Goal: Book appointment/travel/reservation

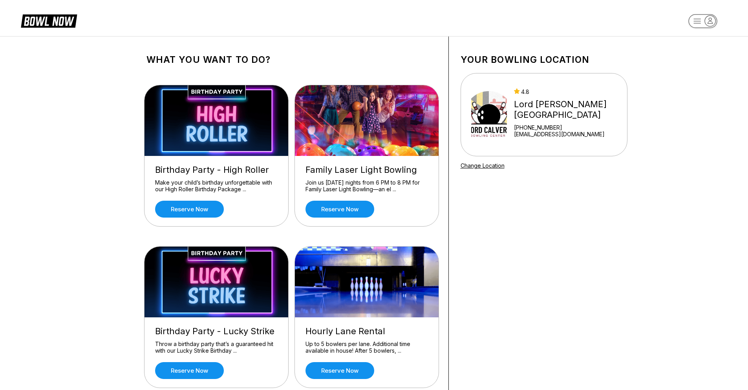
click at [347, 210] on link "Reserve now" at bounding box center [339, 209] width 69 height 17
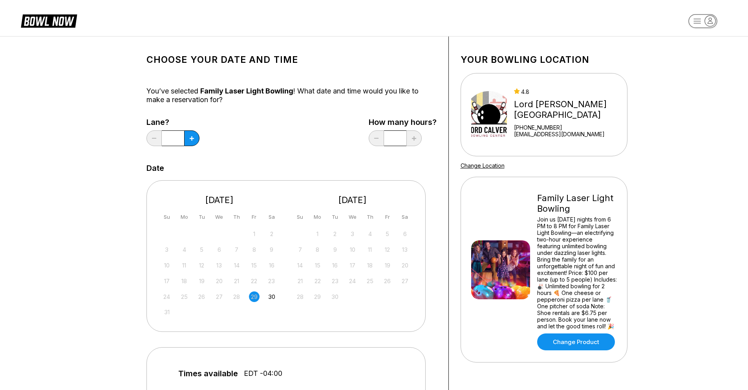
click at [196, 139] on button at bounding box center [191, 138] width 15 height 16
type input "*"
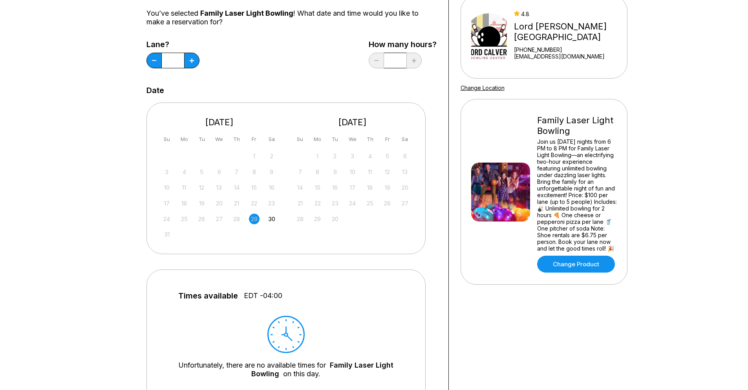
scroll to position [79, 0]
click at [272, 219] on div "30" at bounding box center [271, 218] width 11 height 11
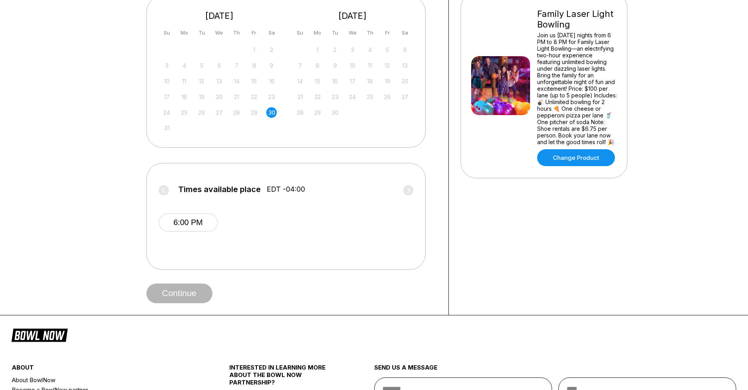
scroll to position [196, 0]
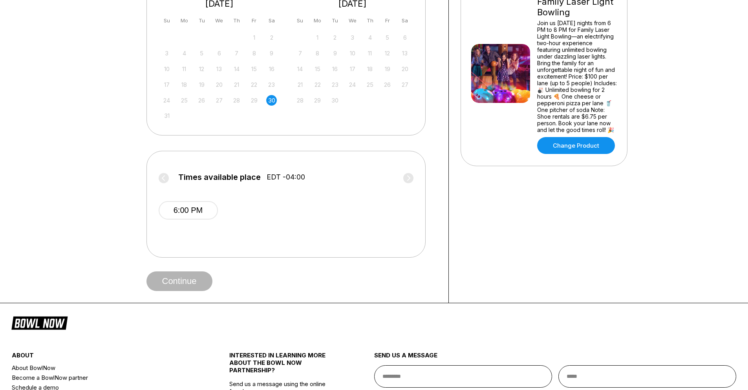
click at [188, 215] on button "6:00 PM" at bounding box center [188, 210] width 59 height 18
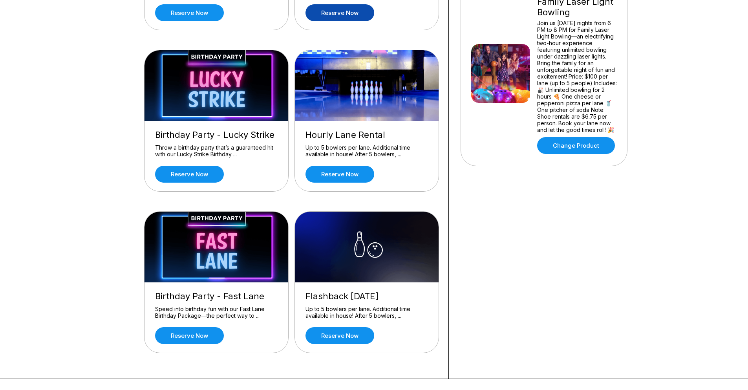
click at [353, 174] on link "Reserve now" at bounding box center [339, 174] width 69 height 17
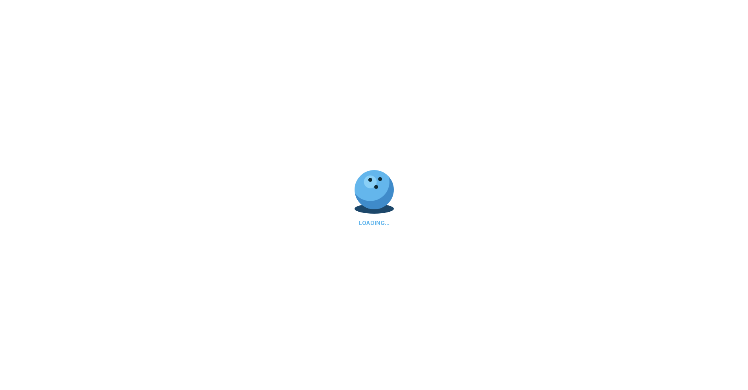
scroll to position [0, 0]
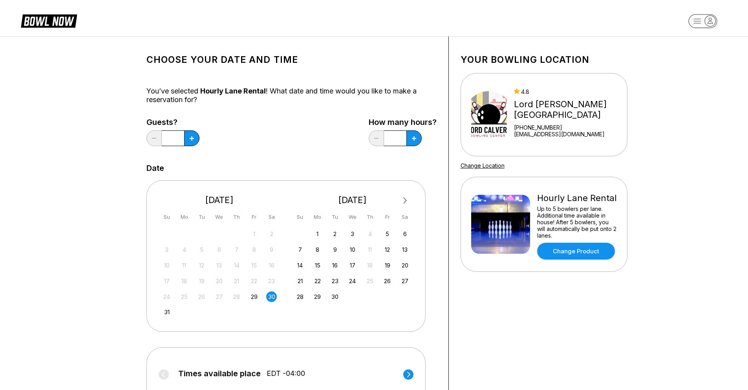
click at [189, 136] on button at bounding box center [191, 138] width 15 height 16
click at [190, 136] on icon at bounding box center [192, 138] width 4 height 4
type input "*"
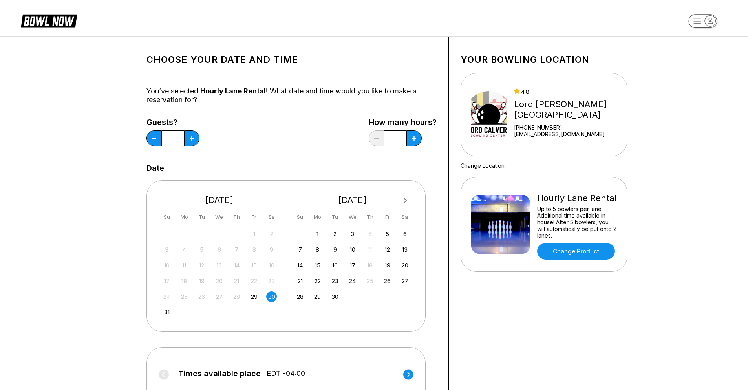
click at [194, 139] on icon at bounding box center [192, 138] width 4 height 4
click at [162, 138] on button at bounding box center [153, 138] width 15 height 16
click at [199, 135] on button at bounding box center [191, 138] width 15 height 16
type input "***"
click at [198, 137] on button at bounding box center [191, 138] width 15 height 16
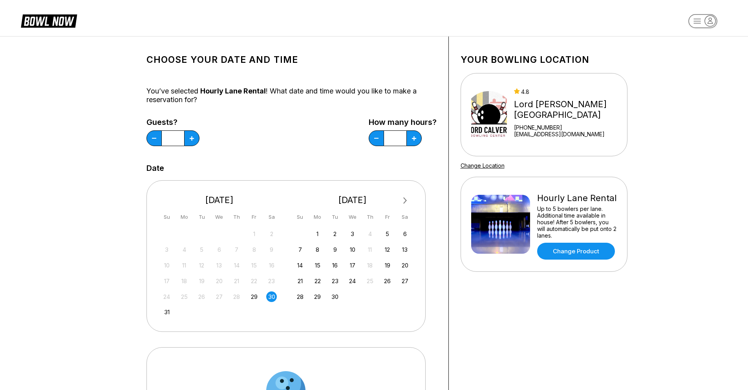
click at [198, 137] on button at bounding box center [191, 138] width 15 height 16
type input "*"
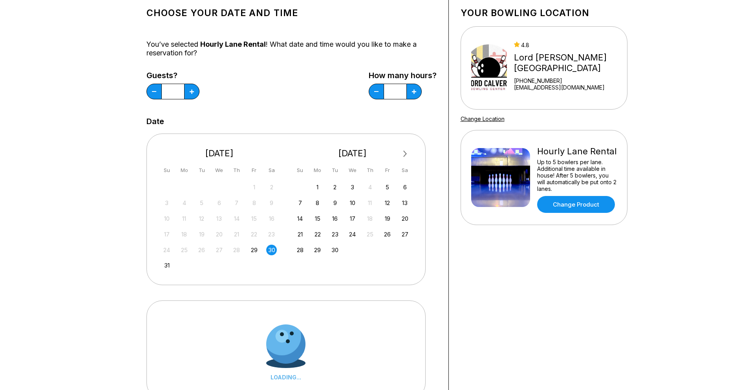
scroll to position [118, 0]
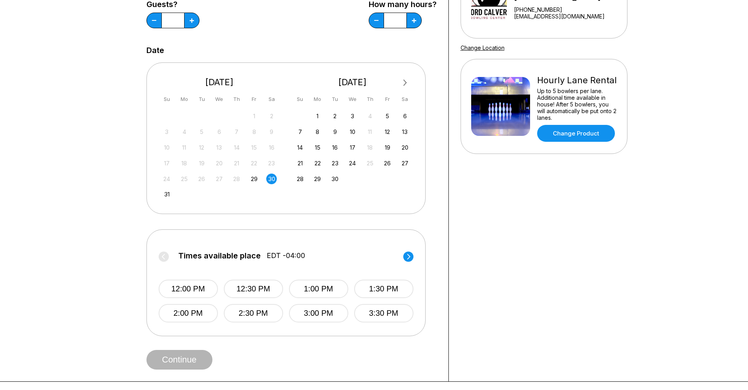
click at [323, 284] on button "1:00 PM" at bounding box center [318, 289] width 59 height 18
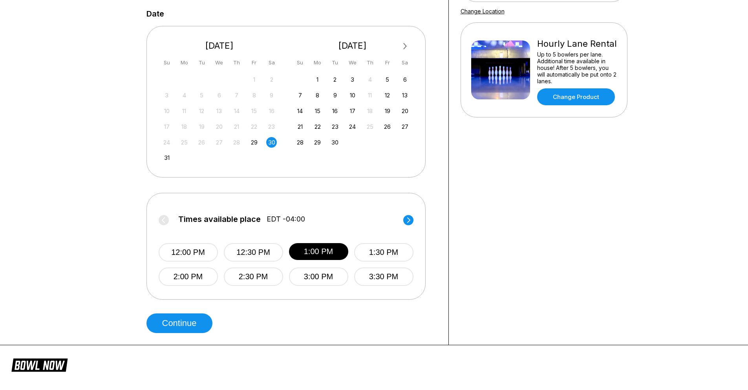
scroll to position [196, 0]
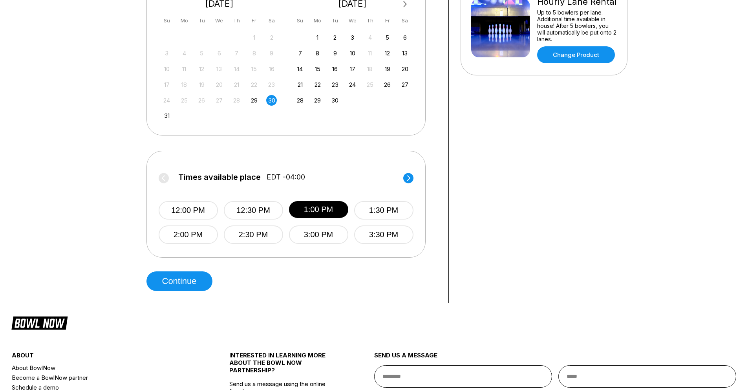
click at [200, 280] on button "Continue" at bounding box center [179, 281] width 66 height 20
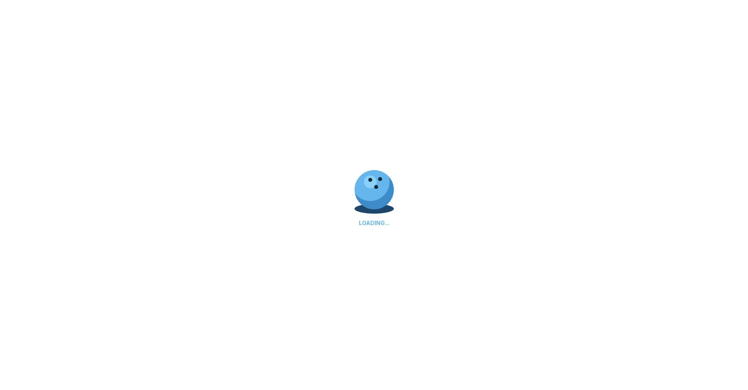
select select "**"
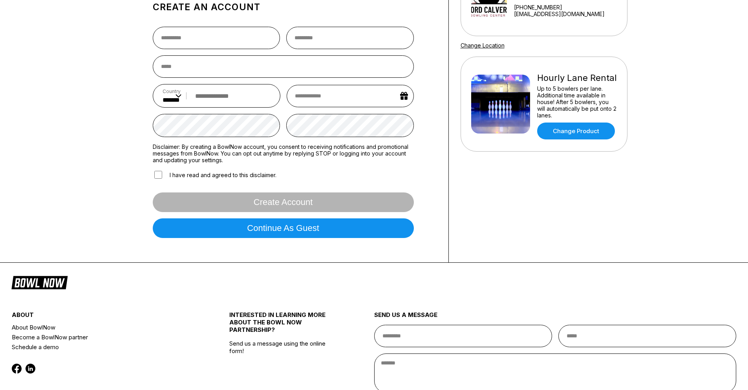
scroll to position [0, 0]
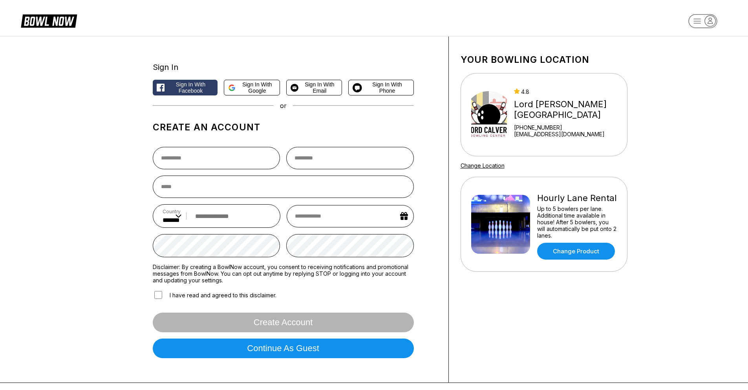
click at [244, 91] on span "Sign in with Google" at bounding box center [257, 87] width 37 height 13
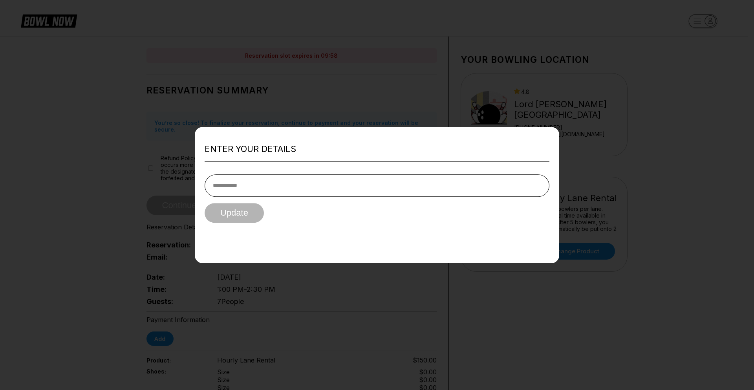
drag, startPoint x: 276, startPoint y: 181, endPoint x: 280, endPoint y: 181, distance: 3.9
click at [276, 181] on input "tel" at bounding box center [377, 185] width 345 height 22
type input "**********"
click at [237, 215] on button "Update" at bounding box center [234, 213] width 59 height 20
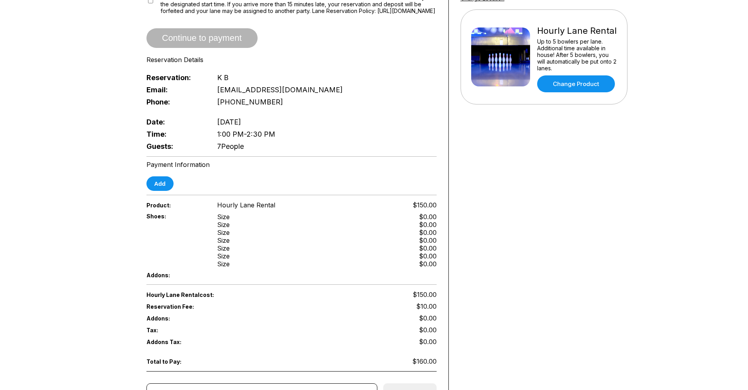
scroll to position [157, 0]
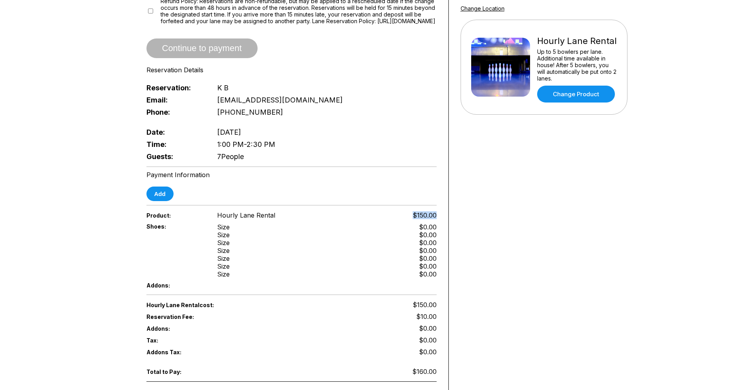
drag, startPoint x: 415, startPoint y: 212, endPoint x: 437, endPoint y: 215, distance: 22.2
click at [437, 215] on div "Reservation slot expires in 09:41 Reservation Summary You’re so close! To final…" at bounding box center [292, 174] width 314 height 591
click at [435, 223] on div "Shoes: Size Size Size Size Size Size Size $0.00 $0.00 $0.00 $0.00 $0.00 $0.00 $…" at bounding box center [291, 250] width 290 height 59
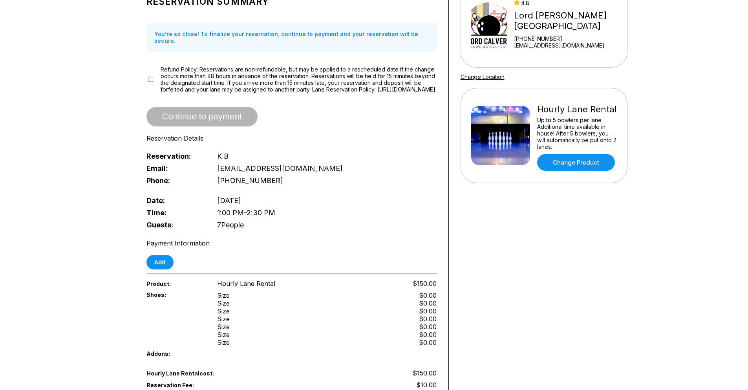
scroll to position [196, 0]
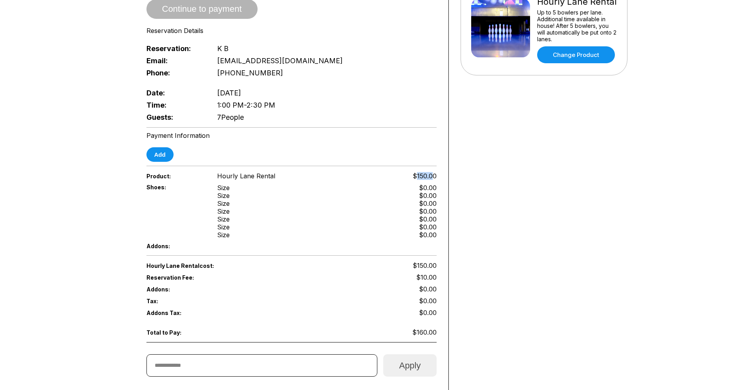
drag, startPoint x: 417, startPoint y: 175, endPoint x: 432, endPoint y: 176, distance: 14.2
click at [432, 176] on span "$150.00" at bounding box center [425, 176] width 24 height 8
click at [438, 177] on div "Reservation slot expires in 09:03 Reservation Summary You’re so close! To final…" at bounding box center [292, 135] width 314 height 591
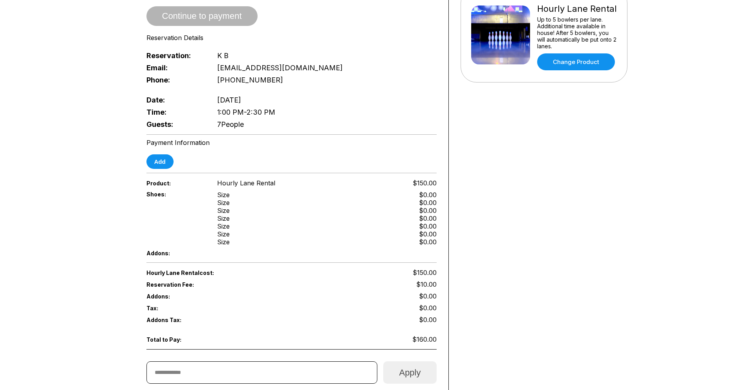
scroll to position [118, 0]
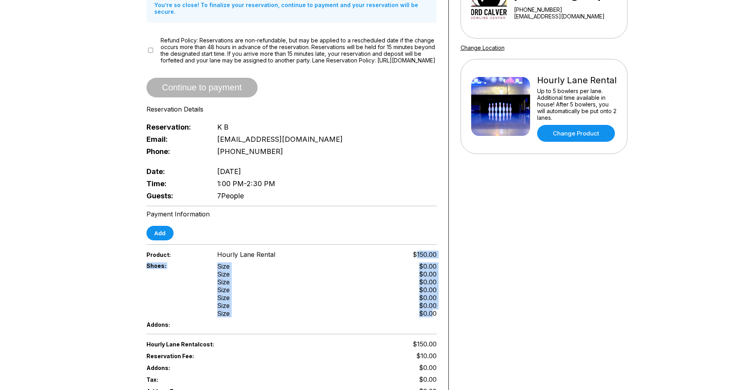
drag, startPoint x: 416, startPoint y: 255, endPoint x: 434, endPoint y: 311, distance: 58.6
click at [434, 311] on div "Reservation slot expires in 08:52 Reservation Summary You’re so close! To final…" at bounding box center [292, 214] width 314 height 591
click at [435, 312] on div "$0.00" at bounding box center [428, 313] width 18 height 8
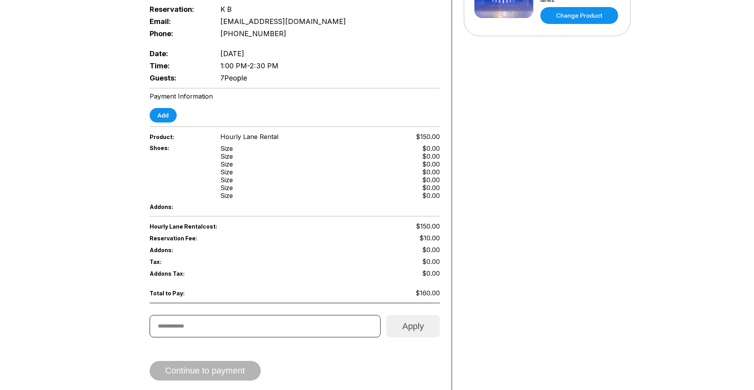
scroll to position [0, 0]
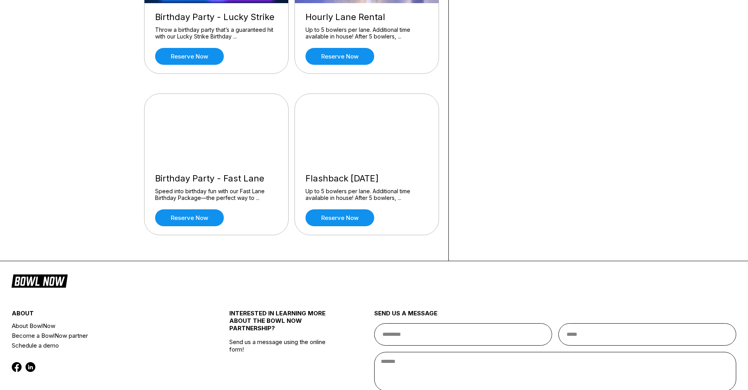
scroll to position [157, 0]
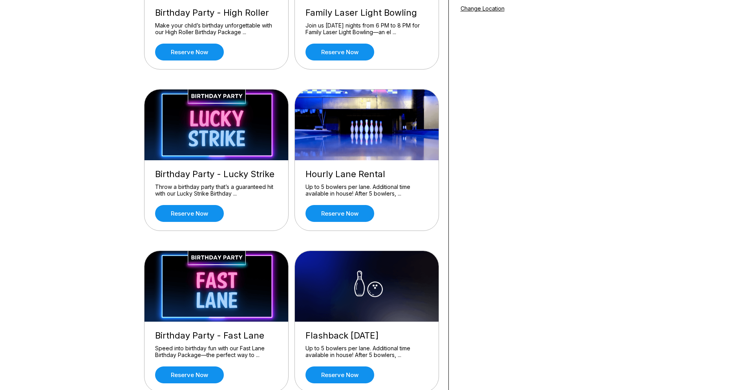
click at [335, 207] on link "Reserve now" at bounding box center [339, 213] width 69 height 17
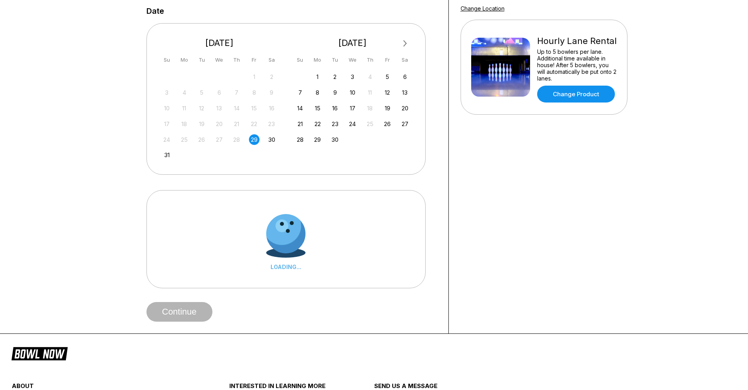
scroll to position [0, 0]
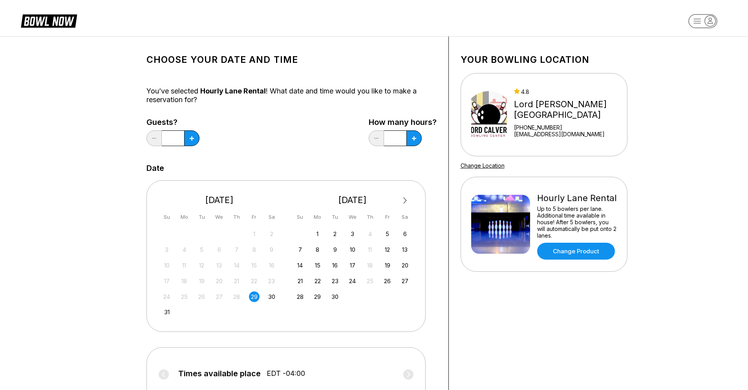
click at [170, 315] on div "31" at bounding box center [166, 312] width 11 height 11
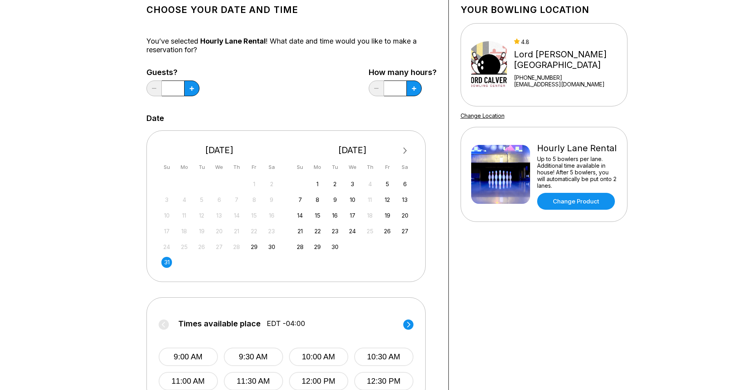
scroll to position [118, 0]
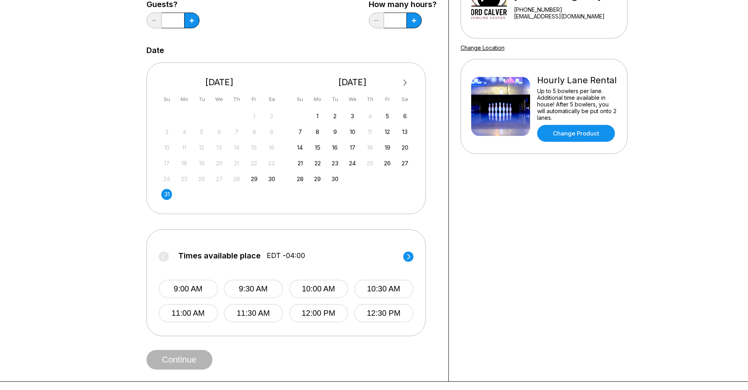
click at [406, 258] on circle at bounding box center [408, 256] width 10 height 10
click at [160, 257] on circle at bounding box center [164, 256] width 10 height 10
click at [179, 290] on button "9:00 AM" at bounding box center [187, 289] width 59 height 18
click at [185, 358] on button "Continue" at bounding box center [179, 360] width 66 height 20
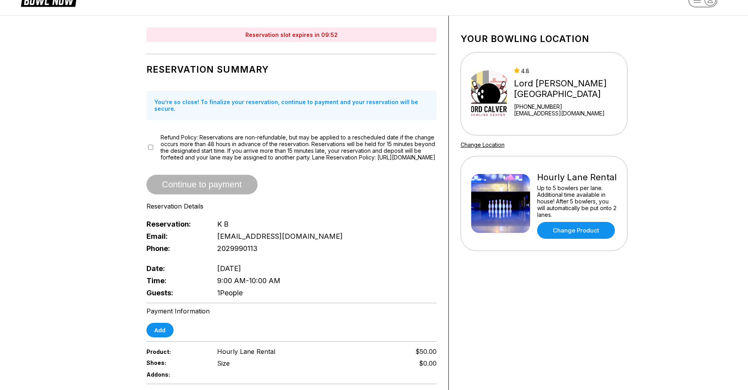
scroll to position [0, 0]
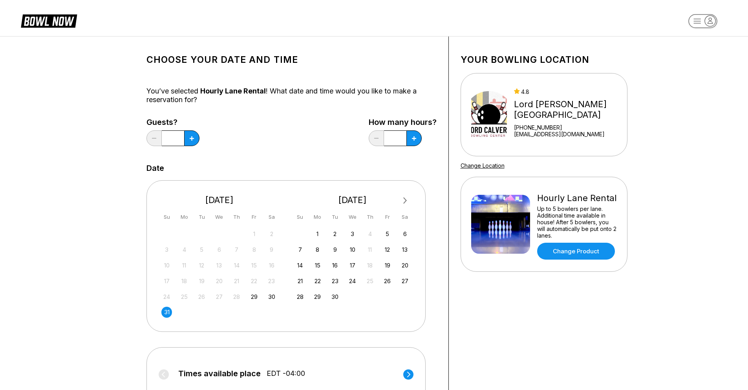
click at [193, 137] on icon at bounding box center [192, 138] width 4 height 4
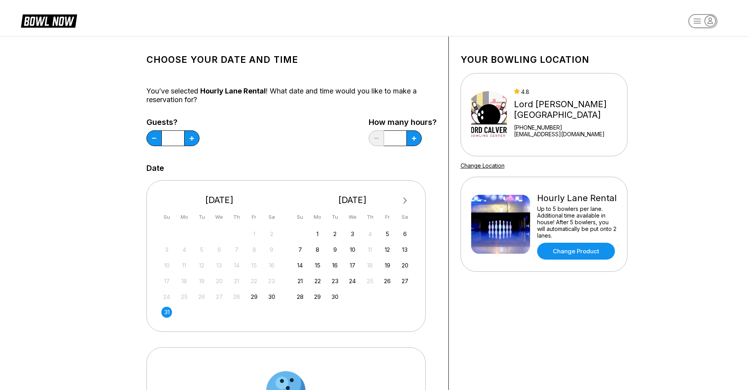
click at [193, 137] on icon at bounding box center [192, 138] width 4 height 4
type input "*"
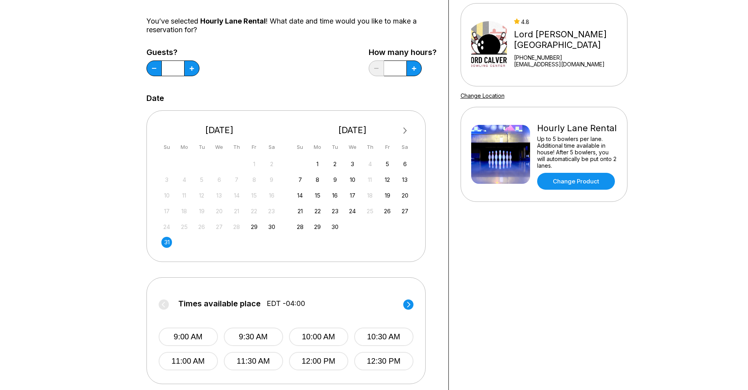
scroll to position [157, 0]
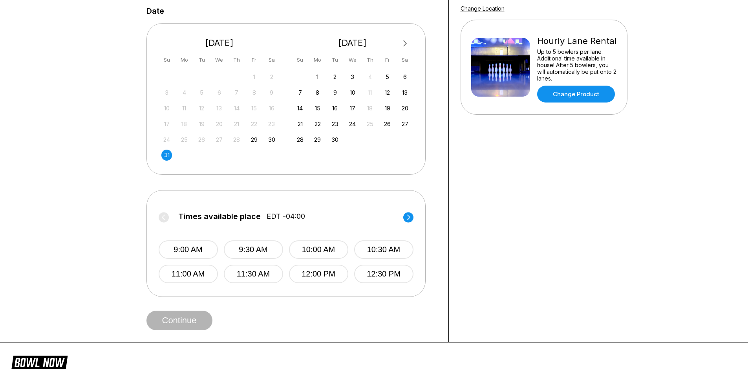
click at [173, 252] on button "9:00 AM" at bounding box center [188, 249] width 59 height 18
click at [171, 315] on button "Continue" at bounding box center [179, 321] width 66 height 20
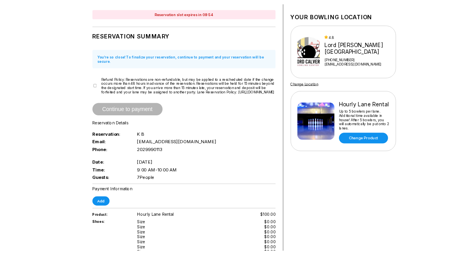
scroll to position [0, 0]
